Goal: Information Seeking & Learning: Compare options

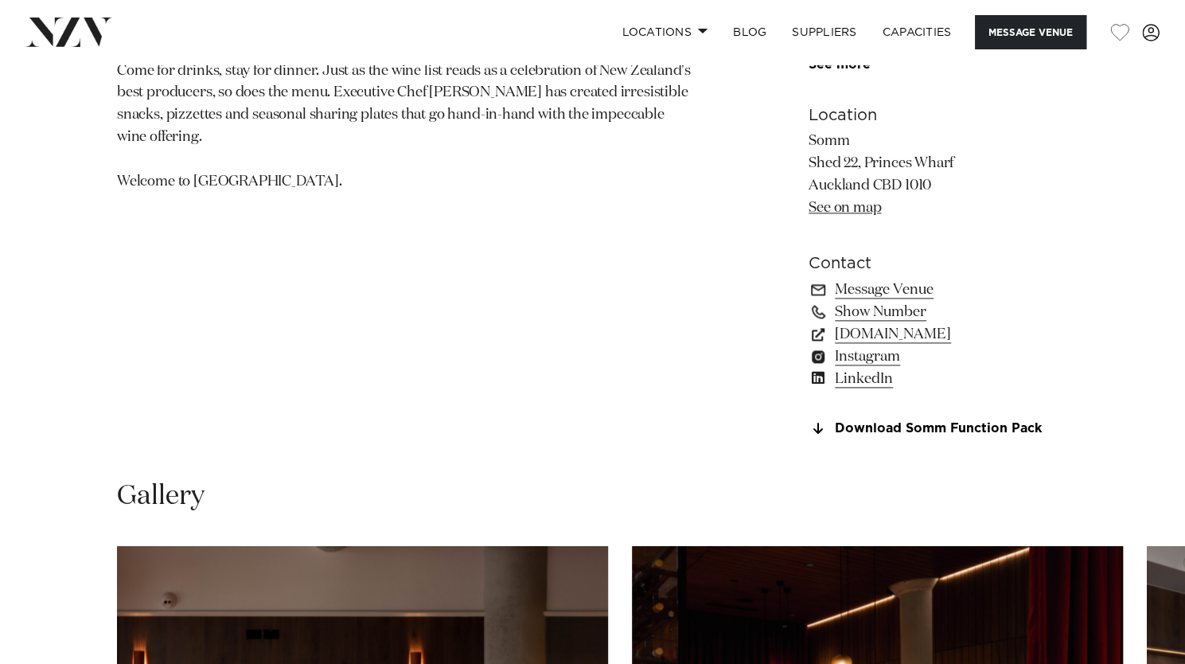
scroll to position [1087, 0]
click at [872, 294] on link "Message Venue" at bounding box center [938, 290] width 259 height 22
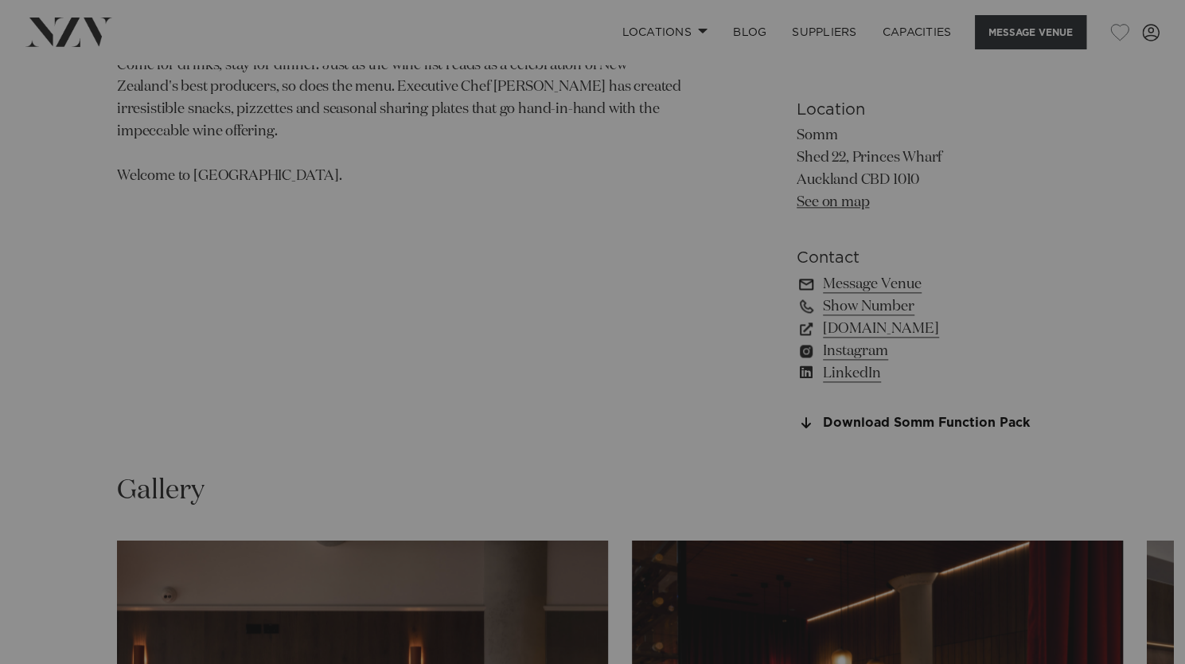
scroll to position [1093, 0]
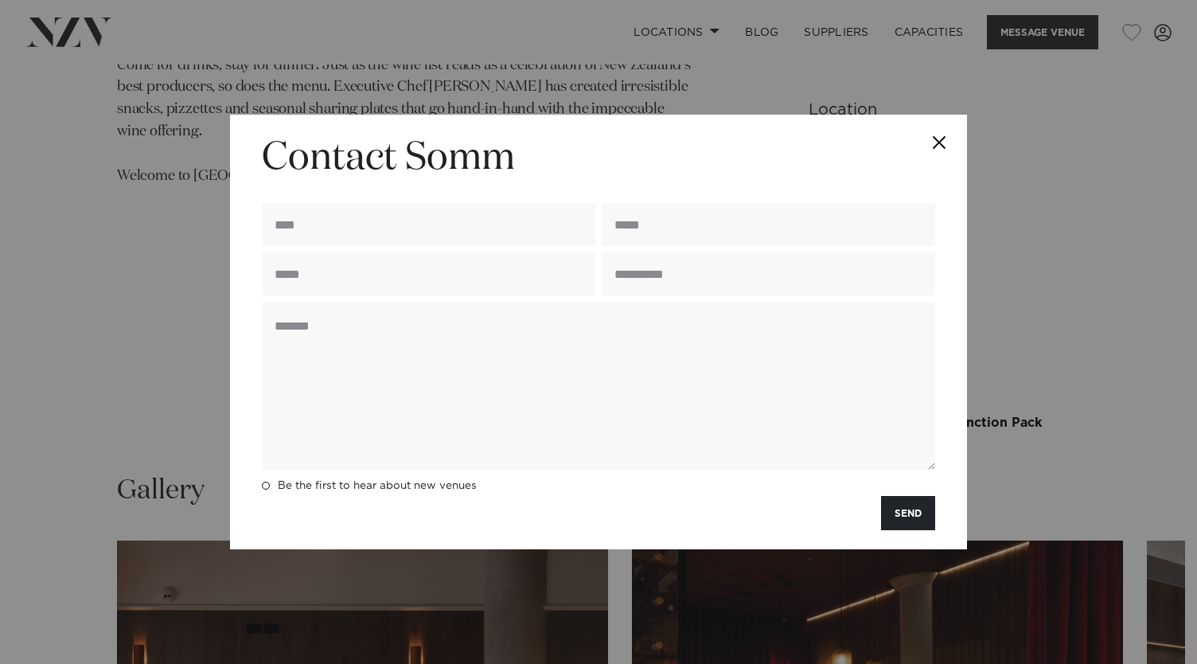
click at [934, 144] on button "Close" at bounding box center [939, 143] width 56 height 56
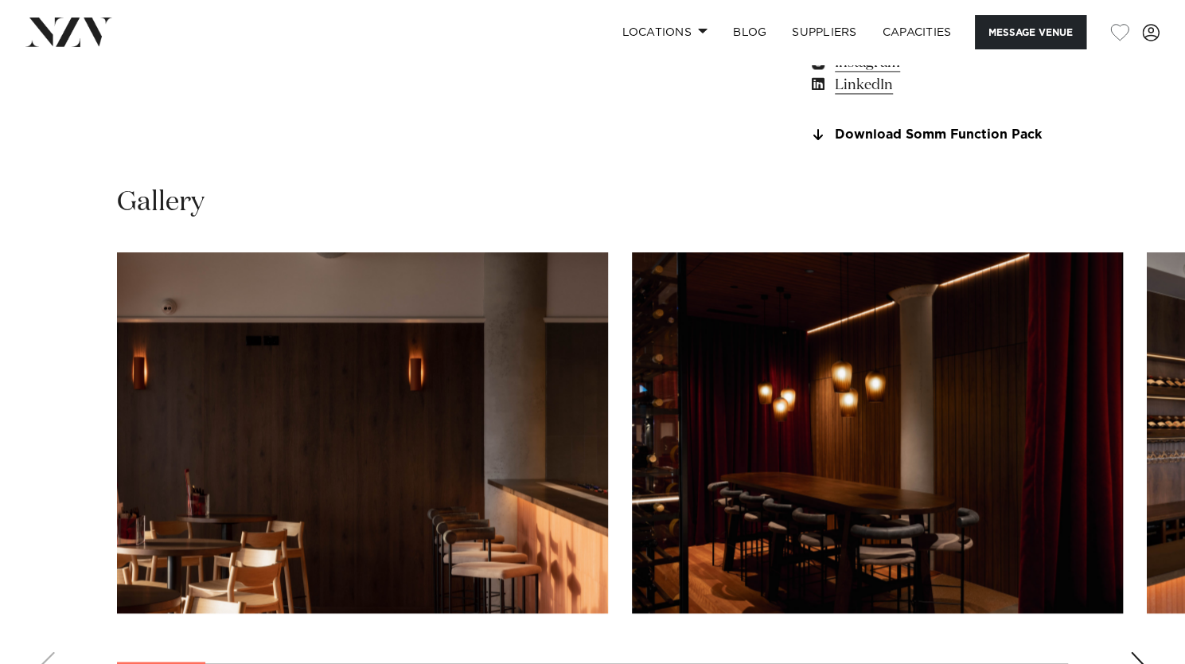
scroll to position [1379, 0]
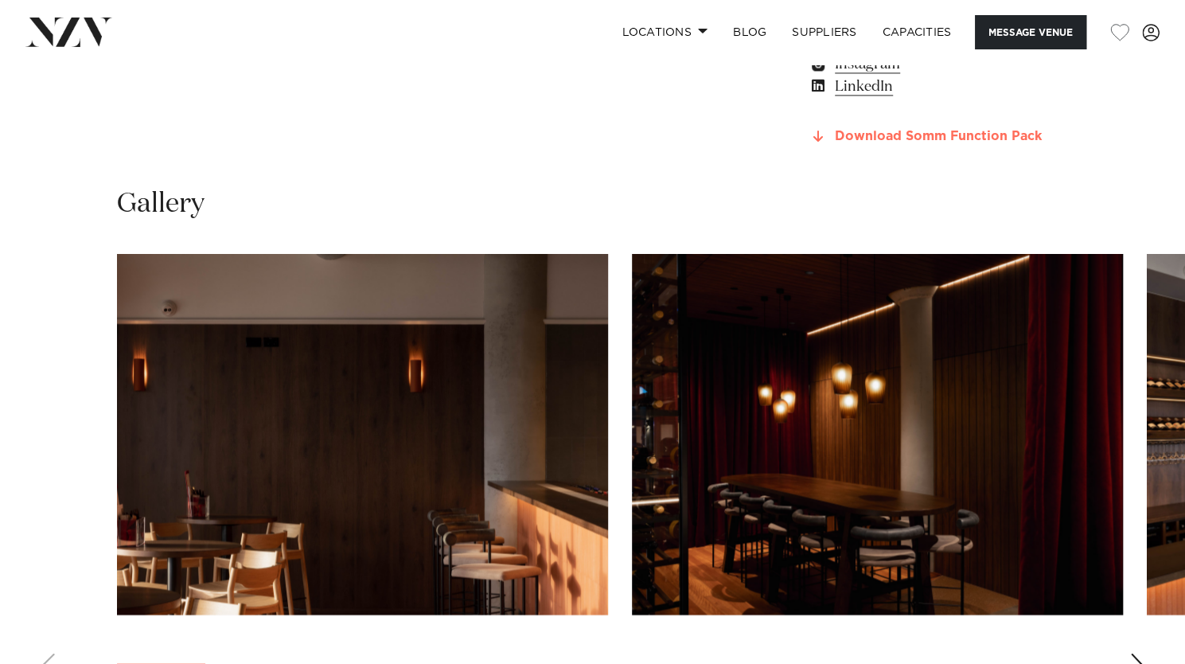
click at [866, 134] on link "Download Somm Function Pack" at bounding box center [938, 137] width 259 height 14
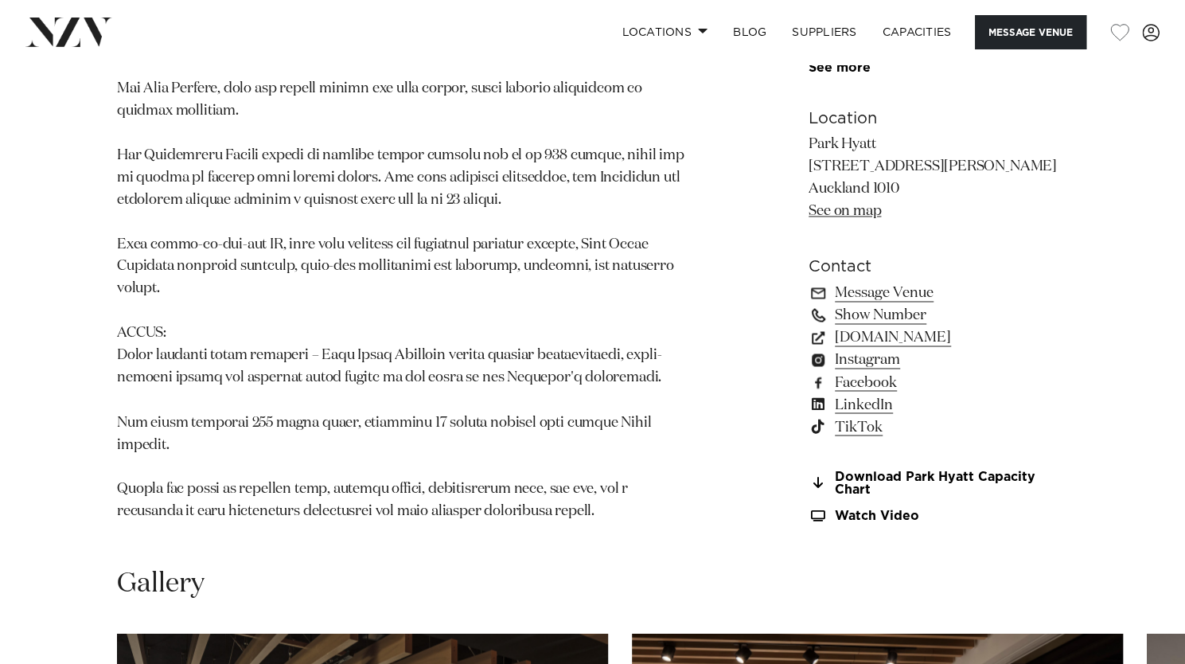
scroll to position [1394, 0]
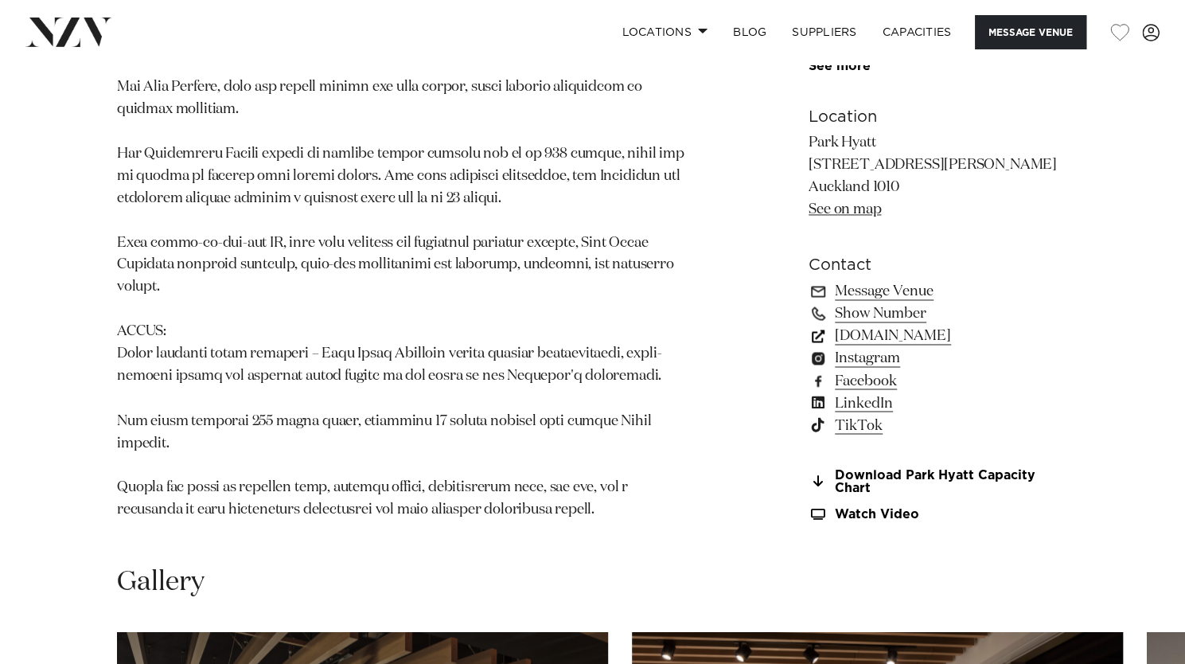
click at [903, 325] on link "[DOMAIN_NAME]" at bounding box center [938, 336] width 259 height 22
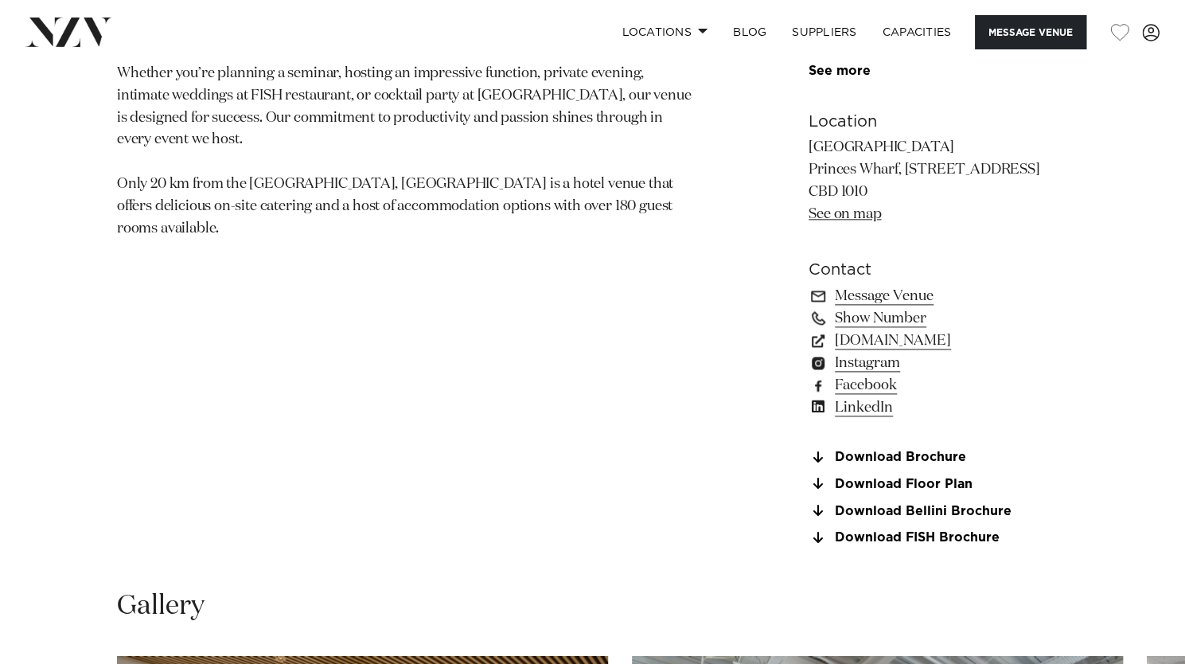
scroll to position [1054, 0]
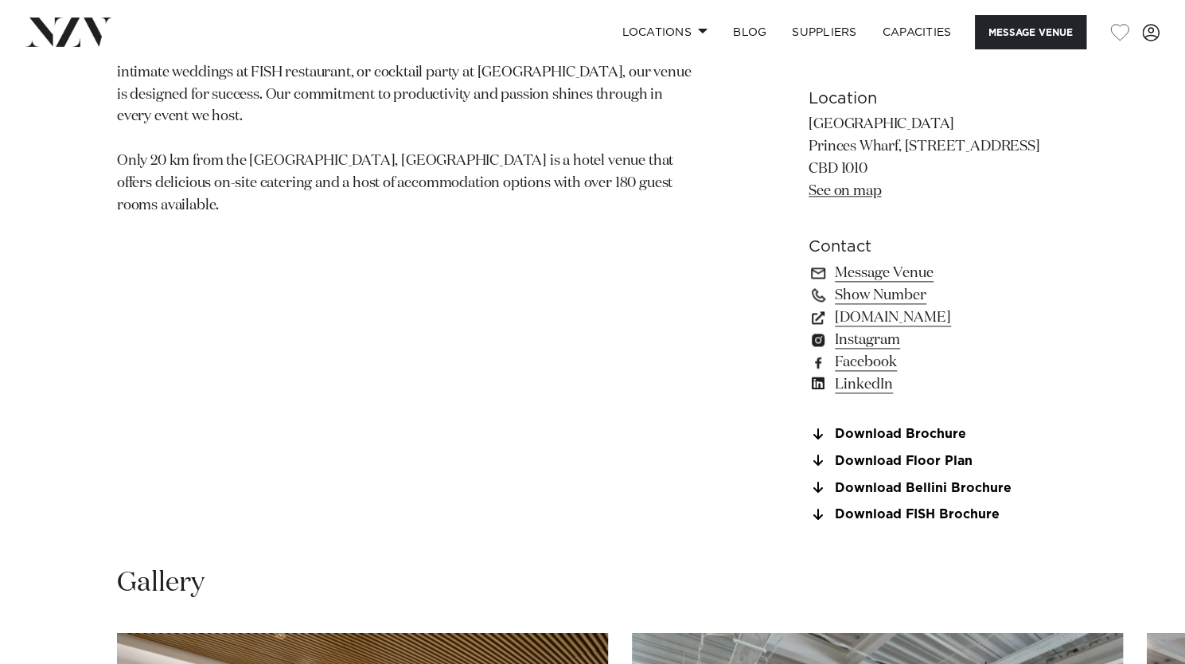
drag, startPoint x: 657, startPoint y: 361, endPoint x: 745, endPoint y: 347, distance: 89.5
click at [657, 361] on section "Auckland Hilton Hilton Auckland is one of the most iconic buildings on the city…" at bounding box center [406, 85] width 579 height 911
click at [877, 275] on link "Message Venue" at bounding box center [938, 273] width 259 height 22
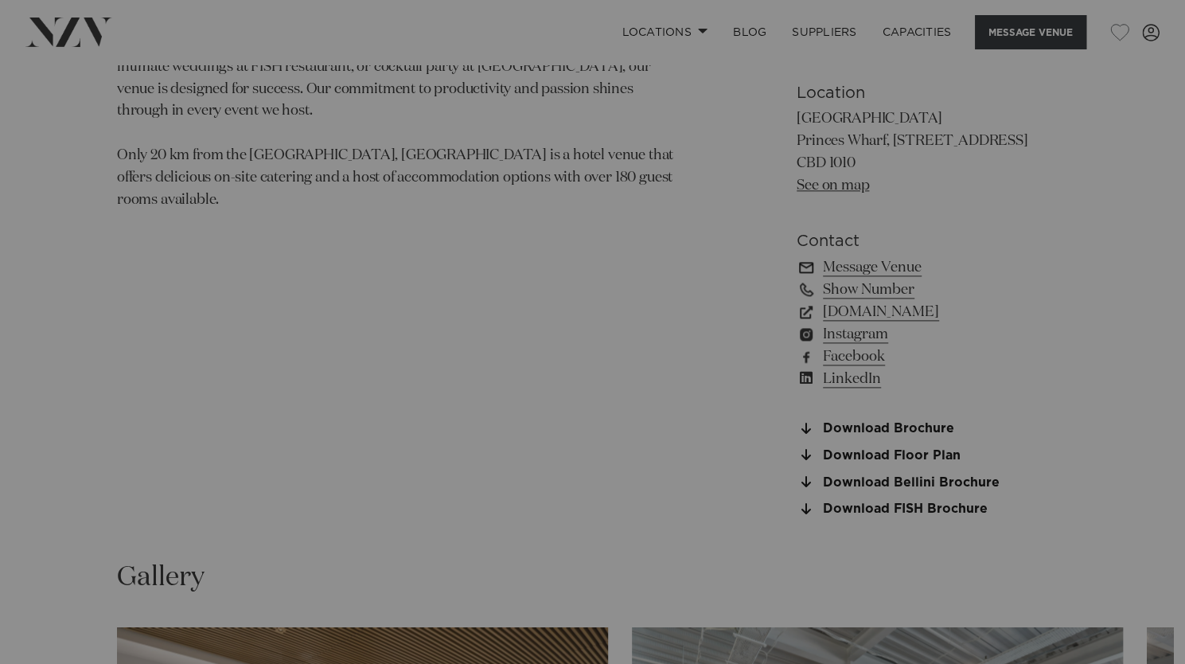
scroll to position [1059, 0]
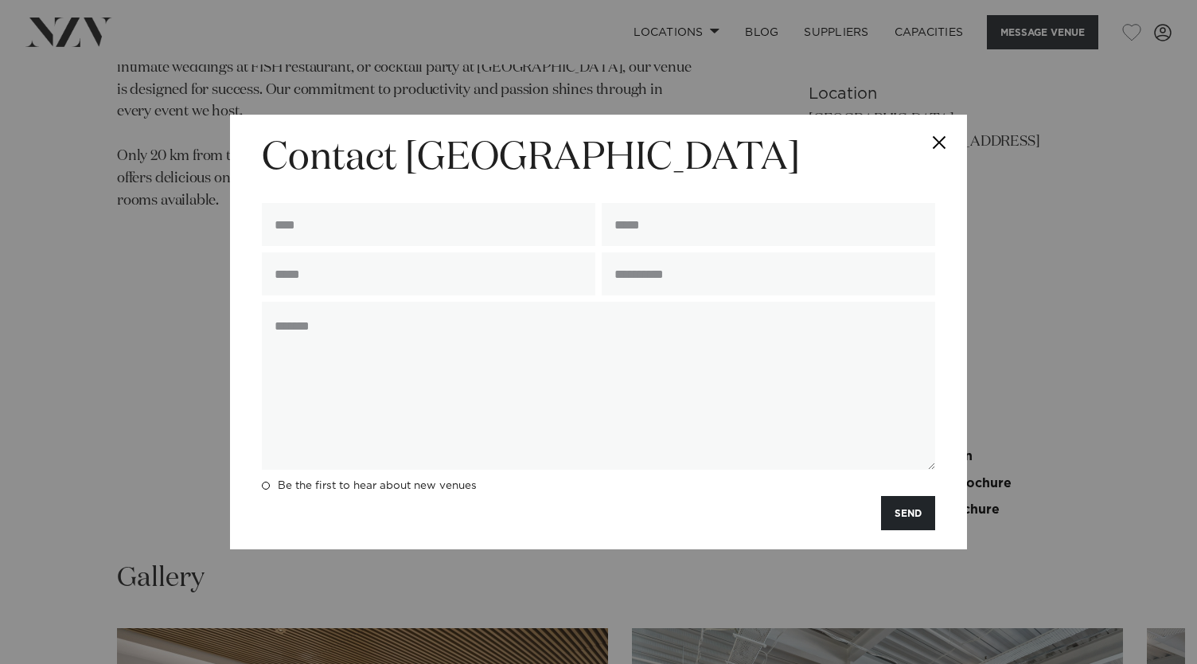
click at [942, 139] on button "Close" at bounding box center [939, 143] width 56 height 56
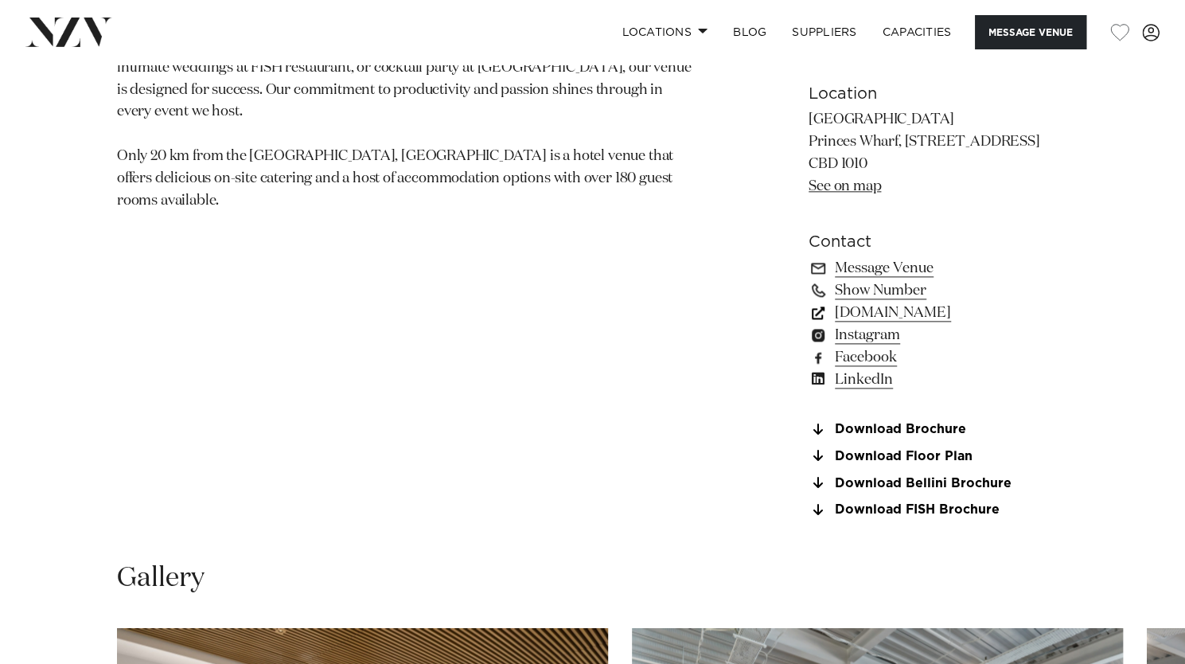
click at [846, 303] on link "www.hilton.com" at bounding box center [938, 313] width 259 height 22
click at [895, 423] on link "Download Brochure" at bounding box center [938, 430] width 259 height 14
click at [880, 511] on link "Download FISH Brochure" at bounding box center [938, 510] width 259 height 14
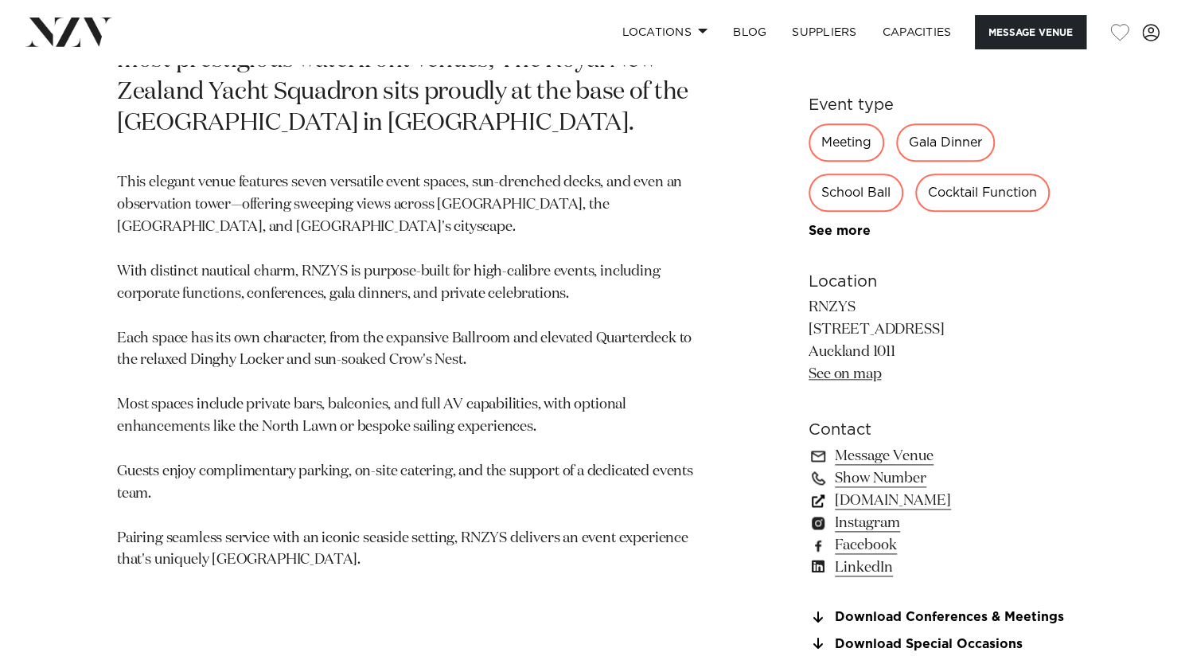
scroll to position [856, 0]
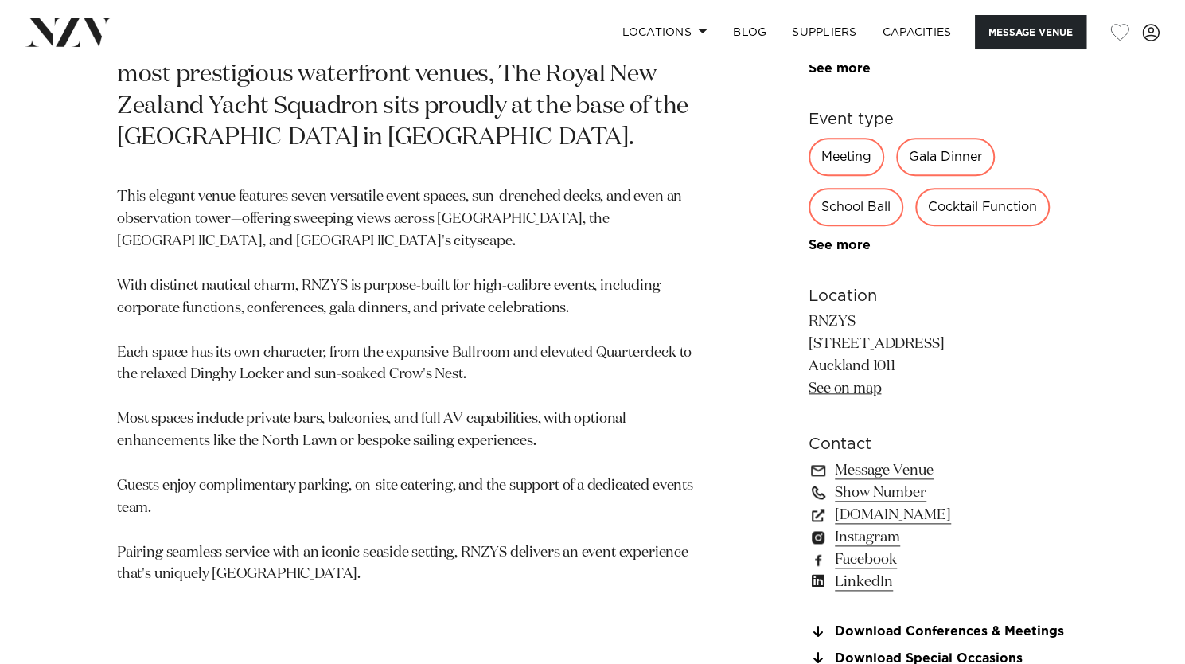
click at [888, 497] on link "Show Number" at bounding box center [938, 493] width 259 height 22
click at [888, 497] on link "+64 9 360 6800" at bounding box center [938, 493] width 259 height 22
click at [863, 510] on link "rnzys.org.nz" at bounding box center [938, 515] width 259 height 22
